Goal: Navigation & Orientation: Find specific page/section

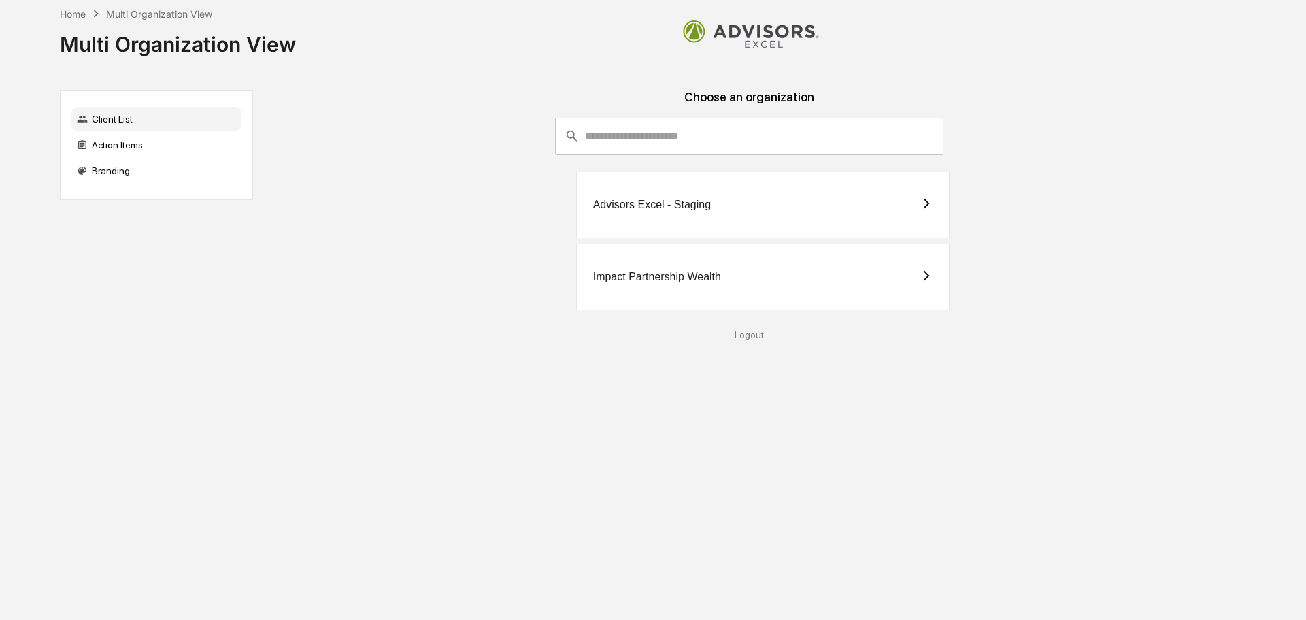
click at [810, 280] on div "Impact Partnership Wealth" at bounding box center [763, 277] width 374 height 67
click at [691, 283] on div "Impact Partnership Wealth" at bounding box center [763, 277] width 374 height 67
